Goal: Information Seeking & Learning: Check status

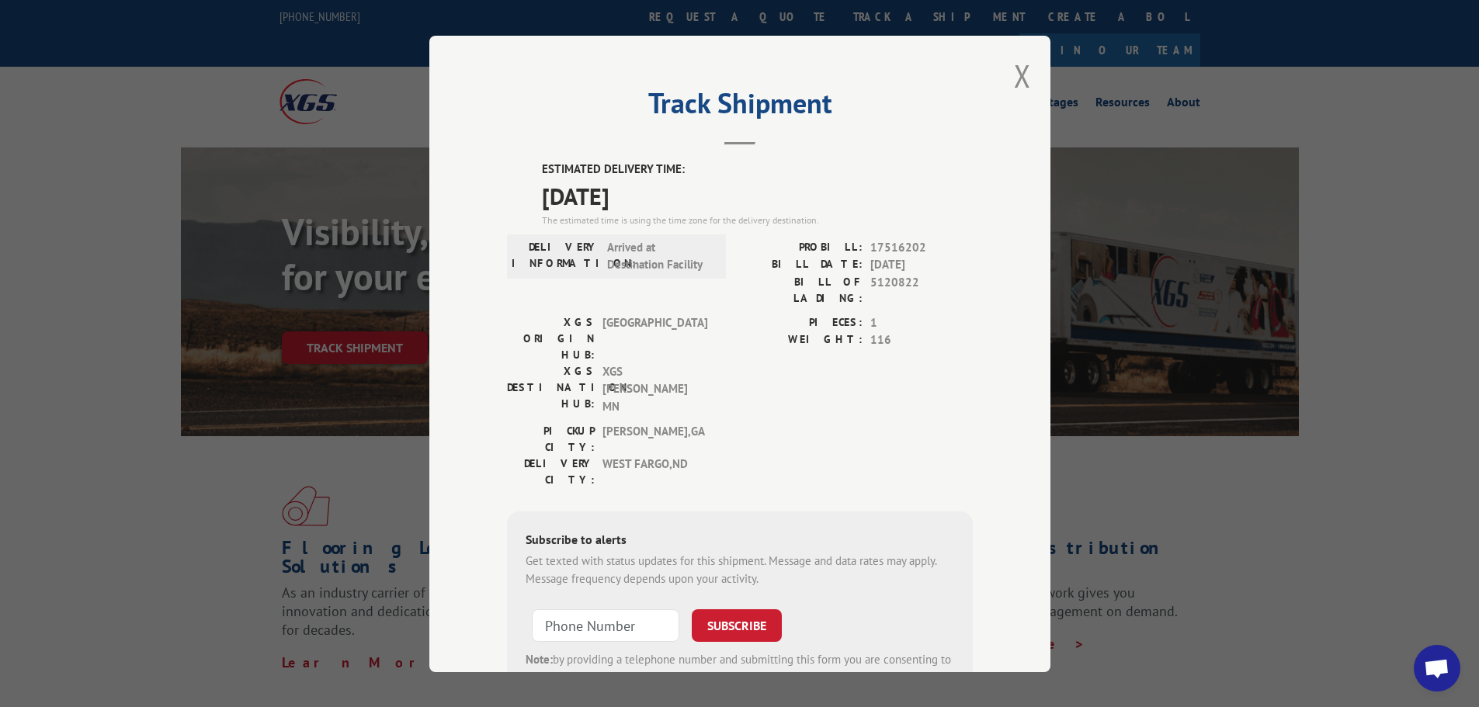
click at [1014, 81] on button "Close modal" at bounding box center [1022, 75] width 17 height 41
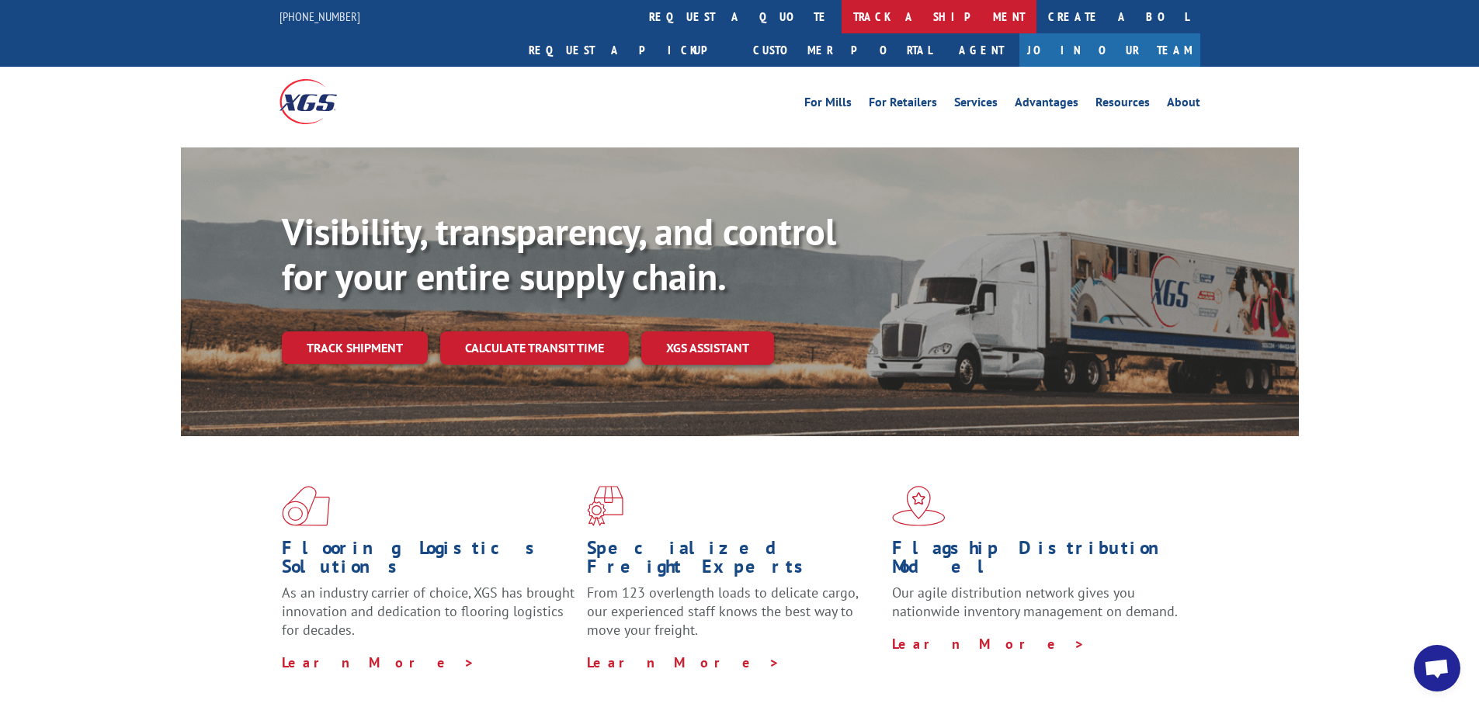
click at [842, 14] on link "track a shipment" at bounding box center [939, 16] width 195 height 33
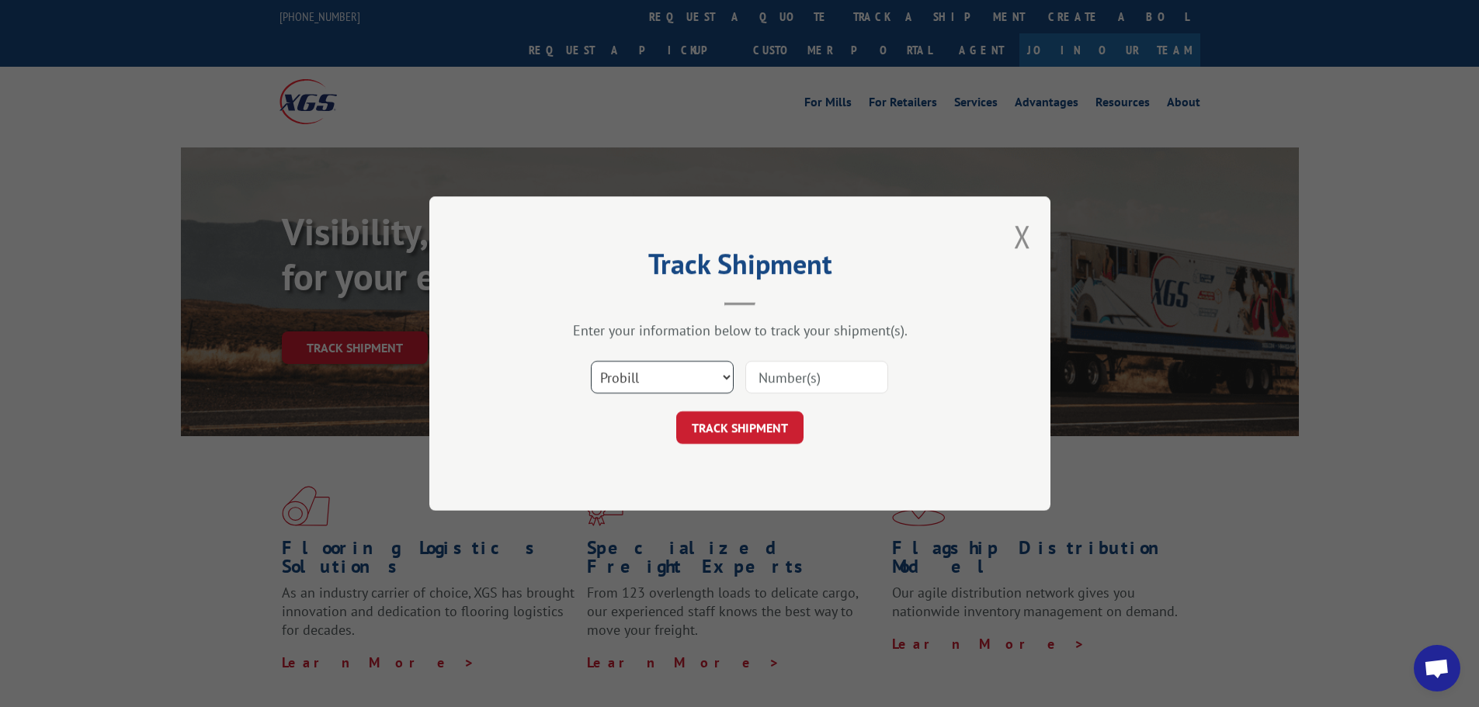
click at [733, 372] on select "Select category... Probill BOL PO" at bounding box center [662, 377] width 143 height 33
select select "bol"
click at [591, 361] on select "Select category... Probill BOL PO" at bounding box center [662, 377] width 143 height 33
click at [783, 387] on input at bounding box center [816, 377] width 143 height 33
paste input "5120822"
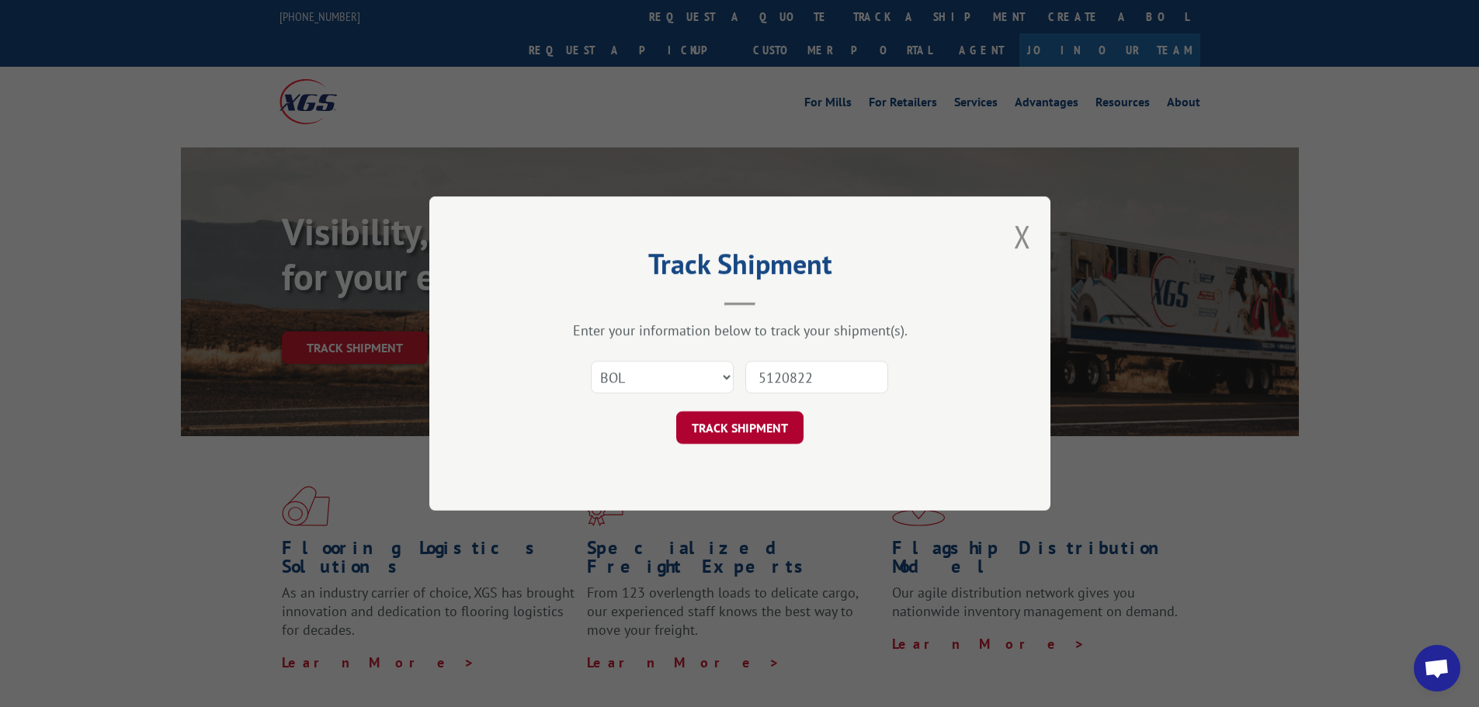
type input "5120822"
click at [726, 432] on button "TRACK SHIPMENT" at bounding box center [739, 428] width 127 height 33
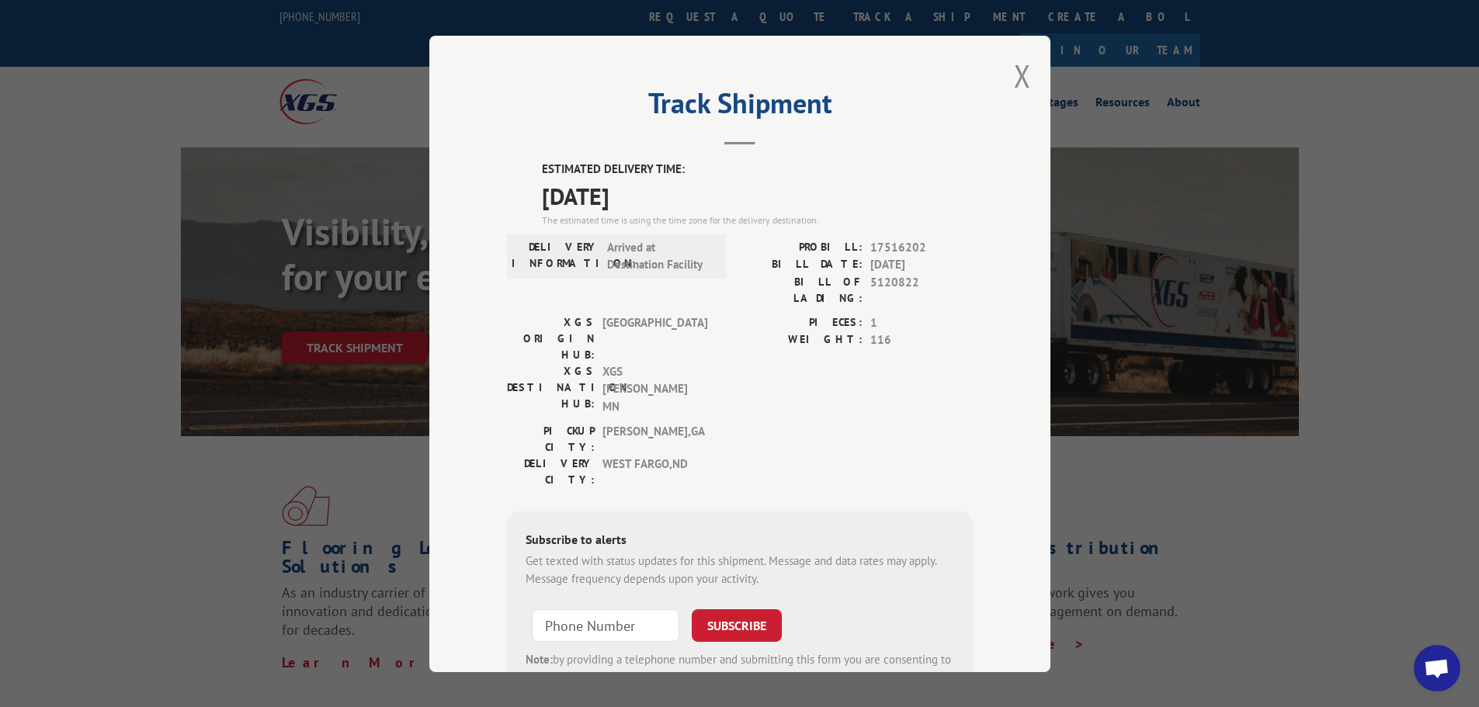
click at [1014, 80] on button "Close modal" at bounding box center [1022, 75] width 17 height 41
